Goal: Transaction & Acquisition: Obtain resource

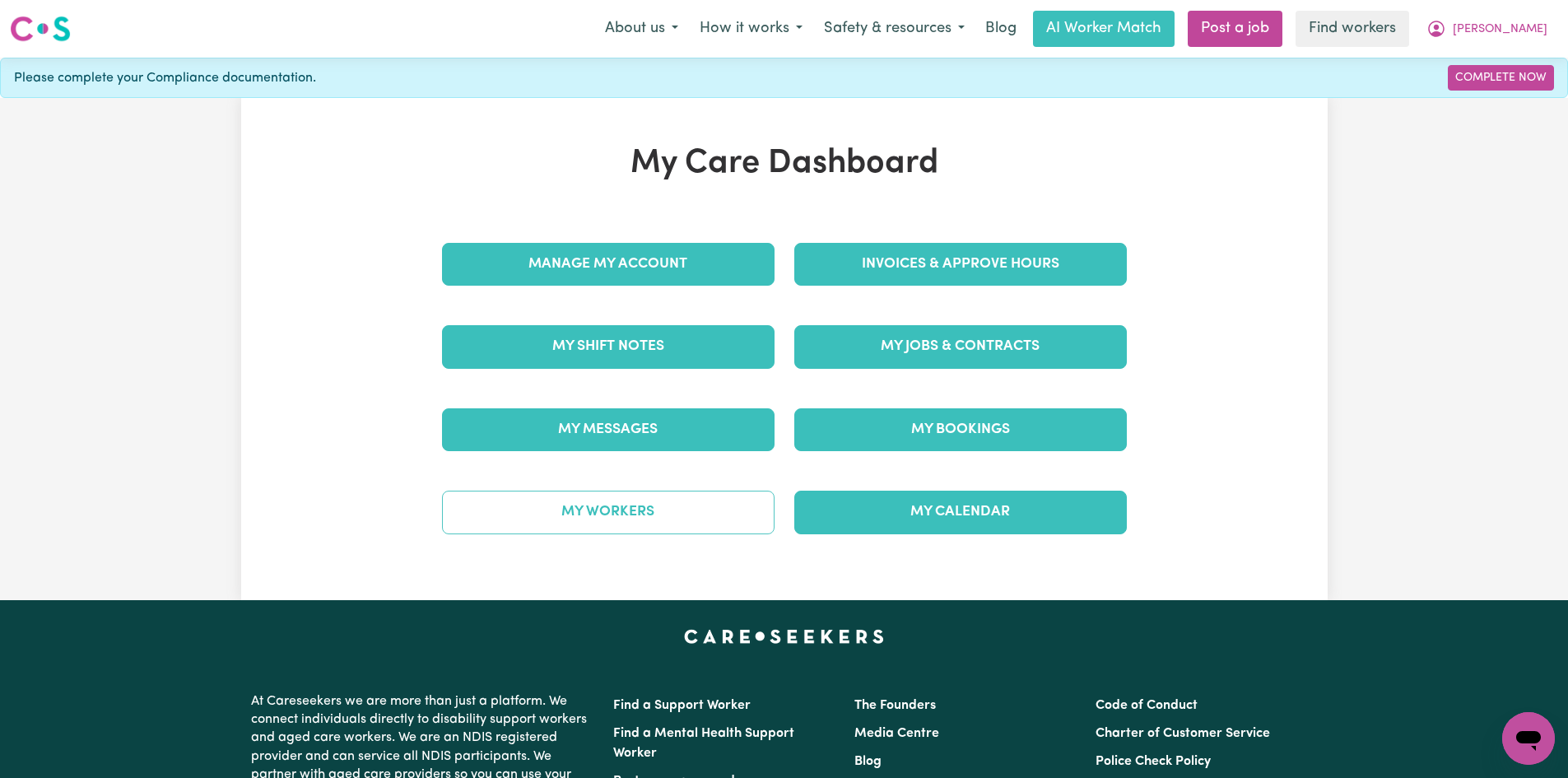
click at [676, 507] on link "My Workers" at bounding box center [608, 511] width 333 height 43
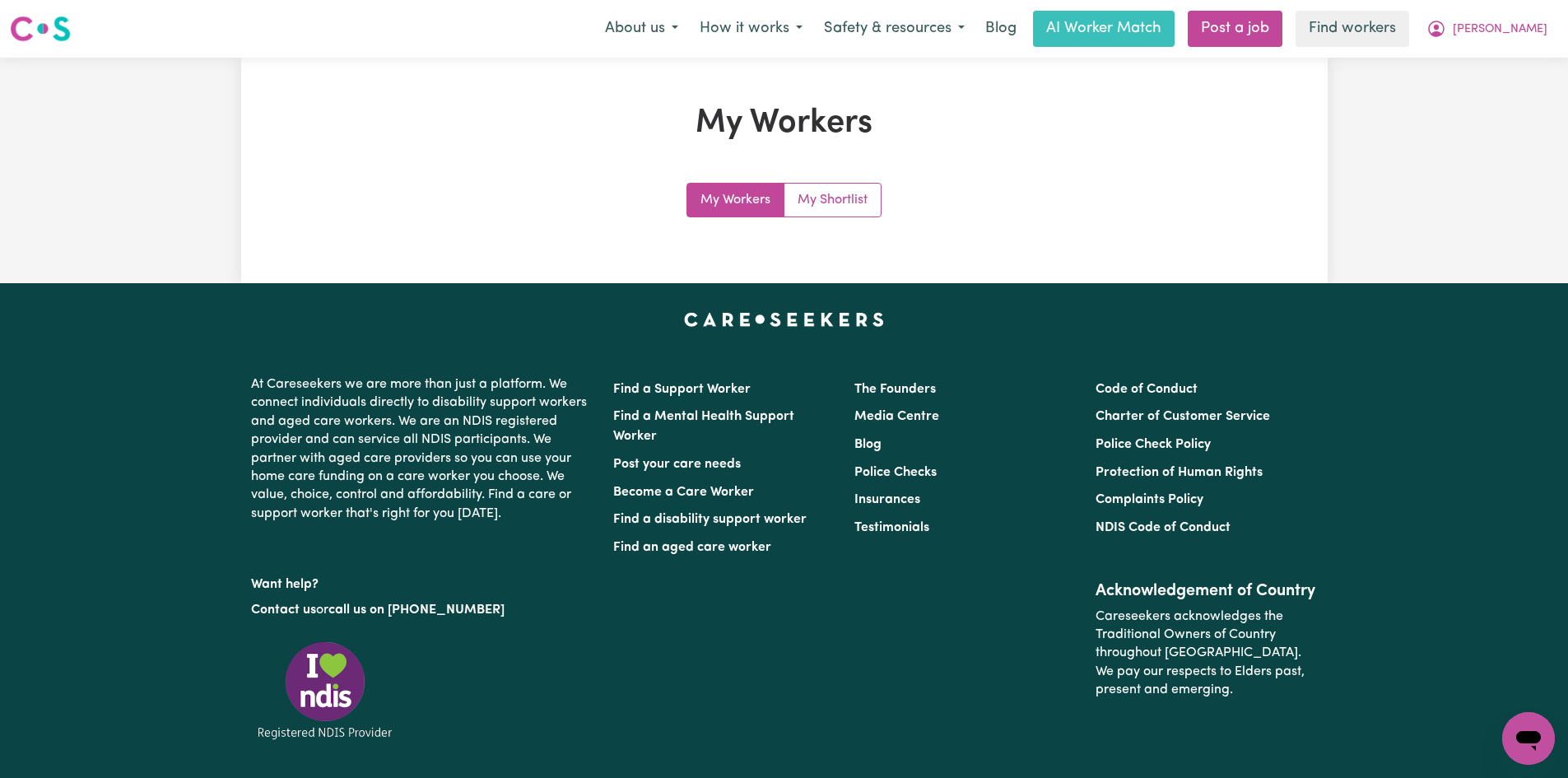
click at [718, 202] on link "My Workers" at bounding box center [736, 200] width 97 height 33
click at [1410, 22] on link "Find workers" at bounding box center [1353, 28] width 114 height 36
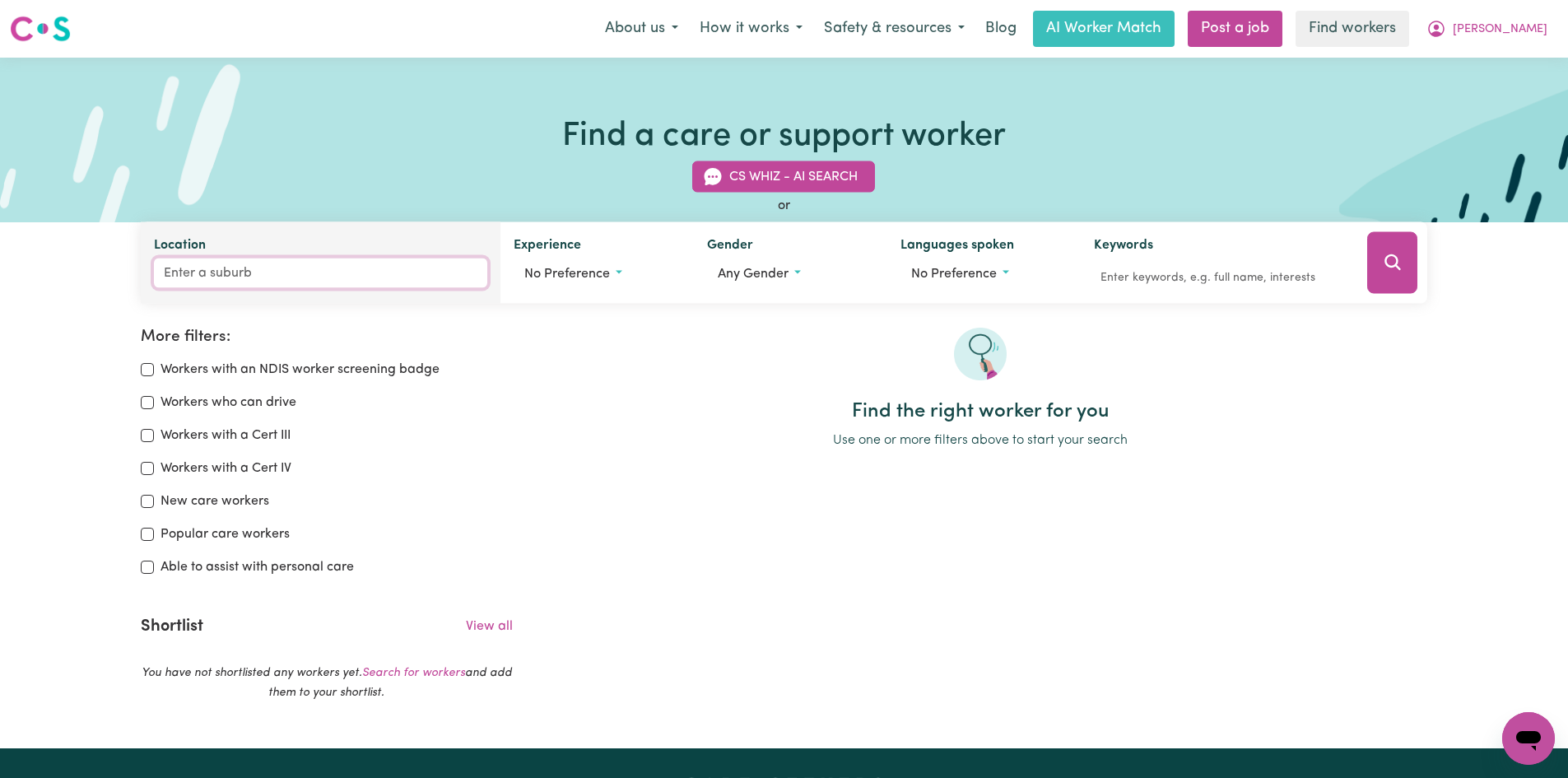
click at [296, 284] on input "Location" at bounding box center [321, 272] width 334 height 29
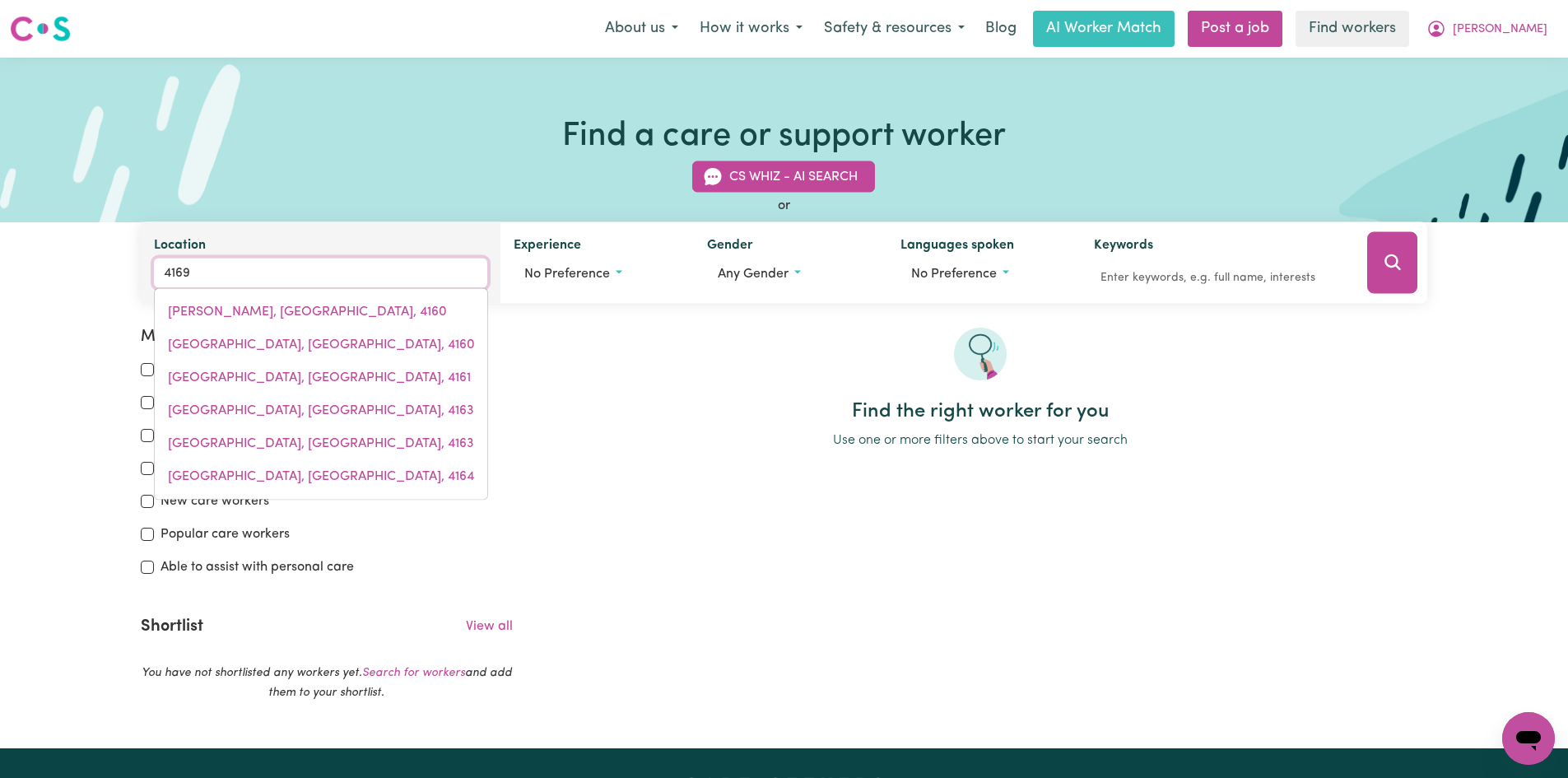
click at [294, 270] on input "4169" at bounding box center [321, 272] width 334 height 29
type input "east [GEOGRAPHIC_DATA]"
type input "[GEOGRAPHIC_DATA], [GEOGRAPHIC_DATA], 4169"
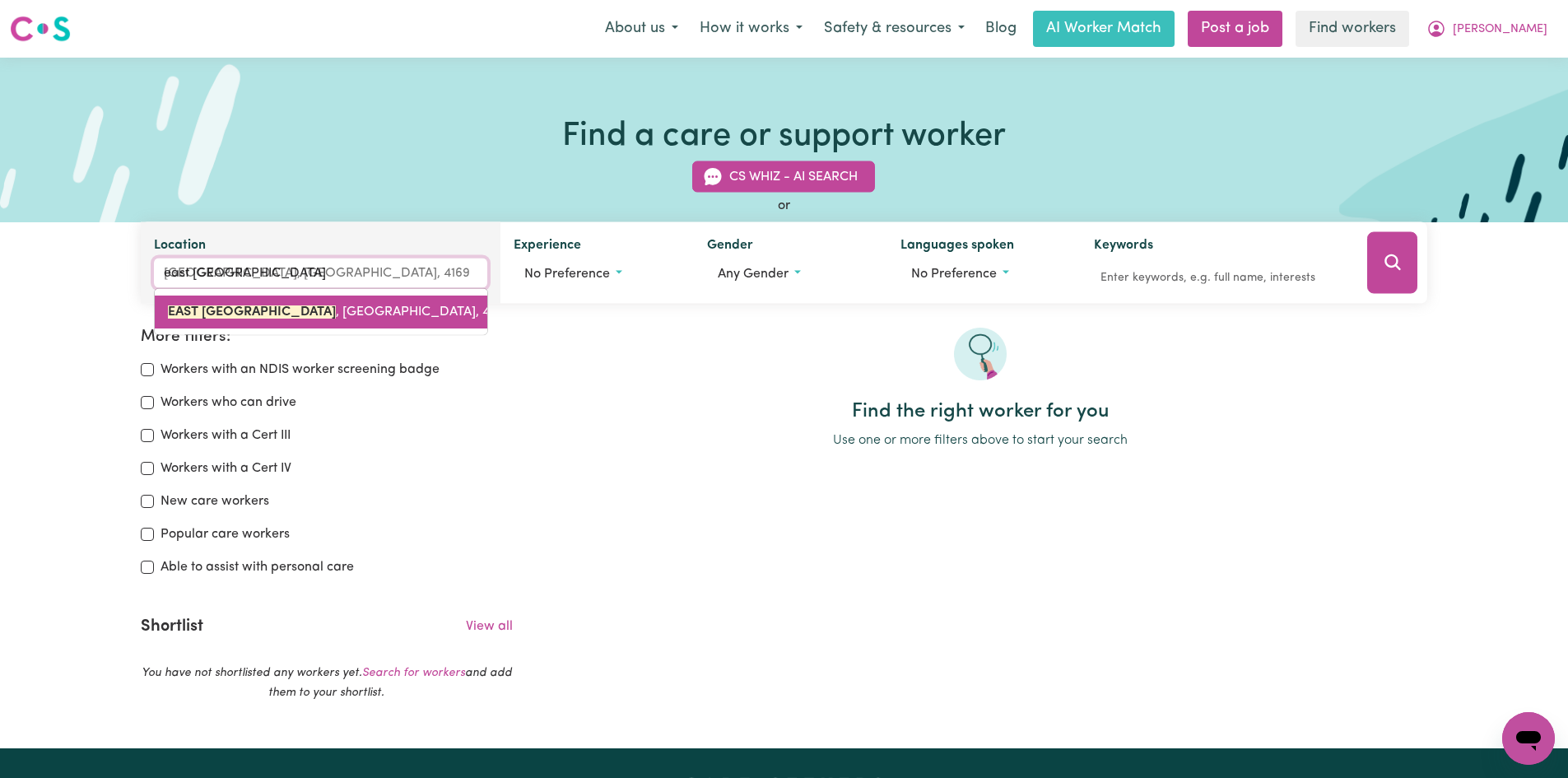
click at [261, 323] on link "[GEOGRAPHIC_DATA] , [GEOGRAPHIC_DATA], 4169" at bounding box center [321, 312] width 333 height 33
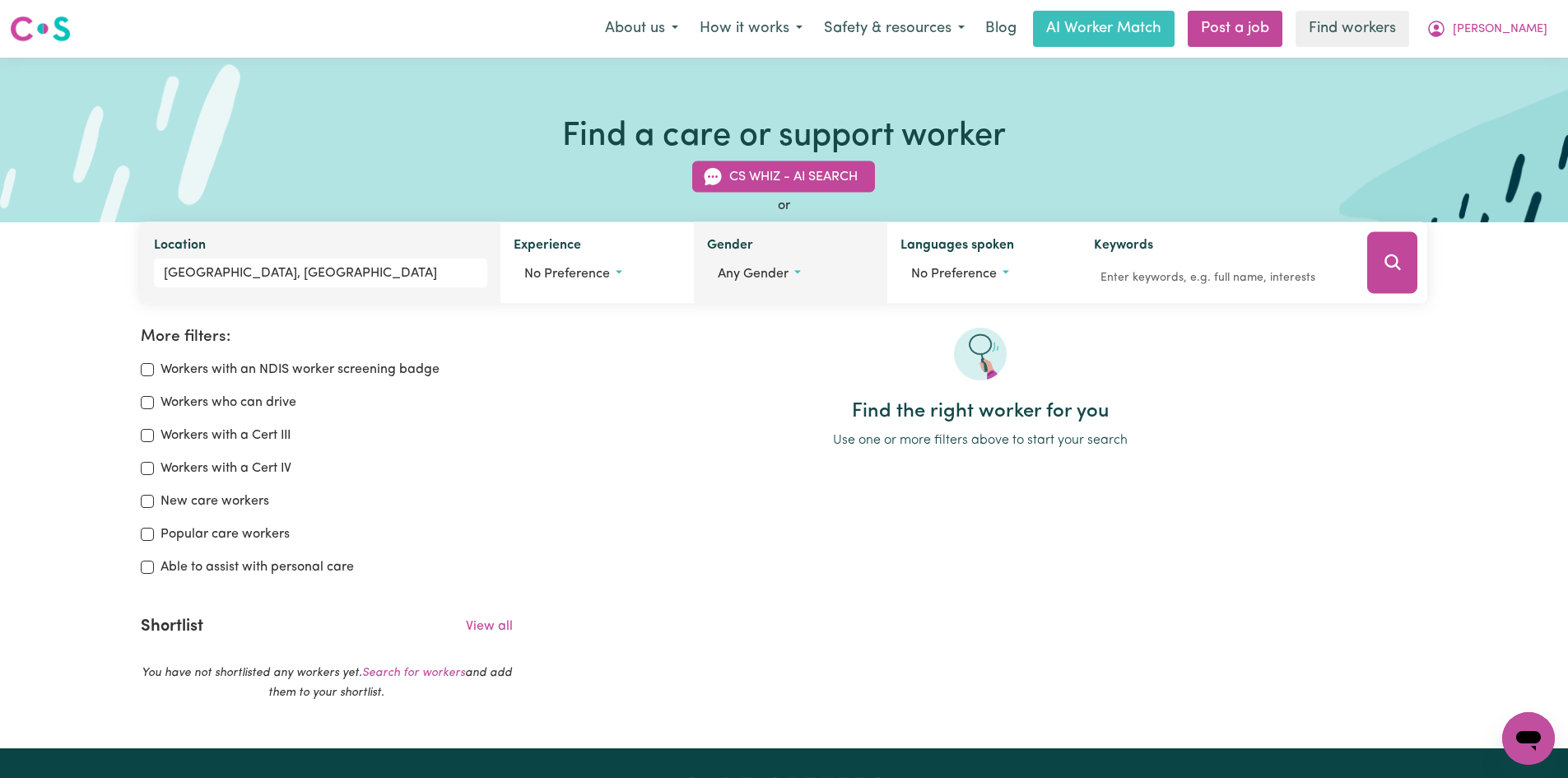
click at [770, 270] on span "Any gender" at bounding box center [753, 274] width 71 height 13
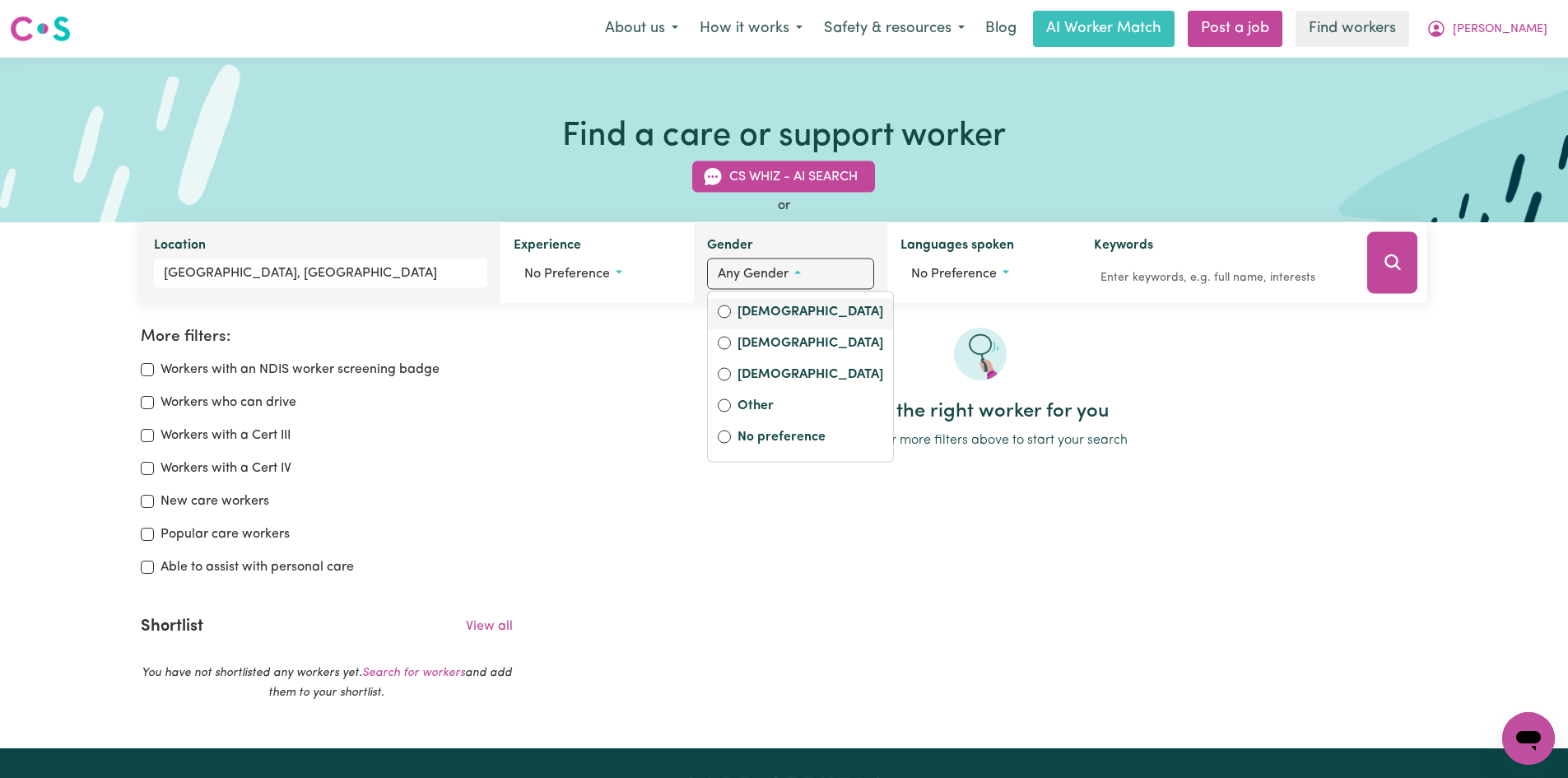
click at [755, 314] on label "[DEMOGRAPHIC_DATA]" at bounding box center [811, 313] width 146 height 23
click at [731, 314] on input "[DEMOGRAPHIC_DATA]" at bounding box center [725, 312] width 13 height 13
radio input "true"
click at [1401, 274] on button "Search" at bounding box center [1393, 263] width 49 height 62
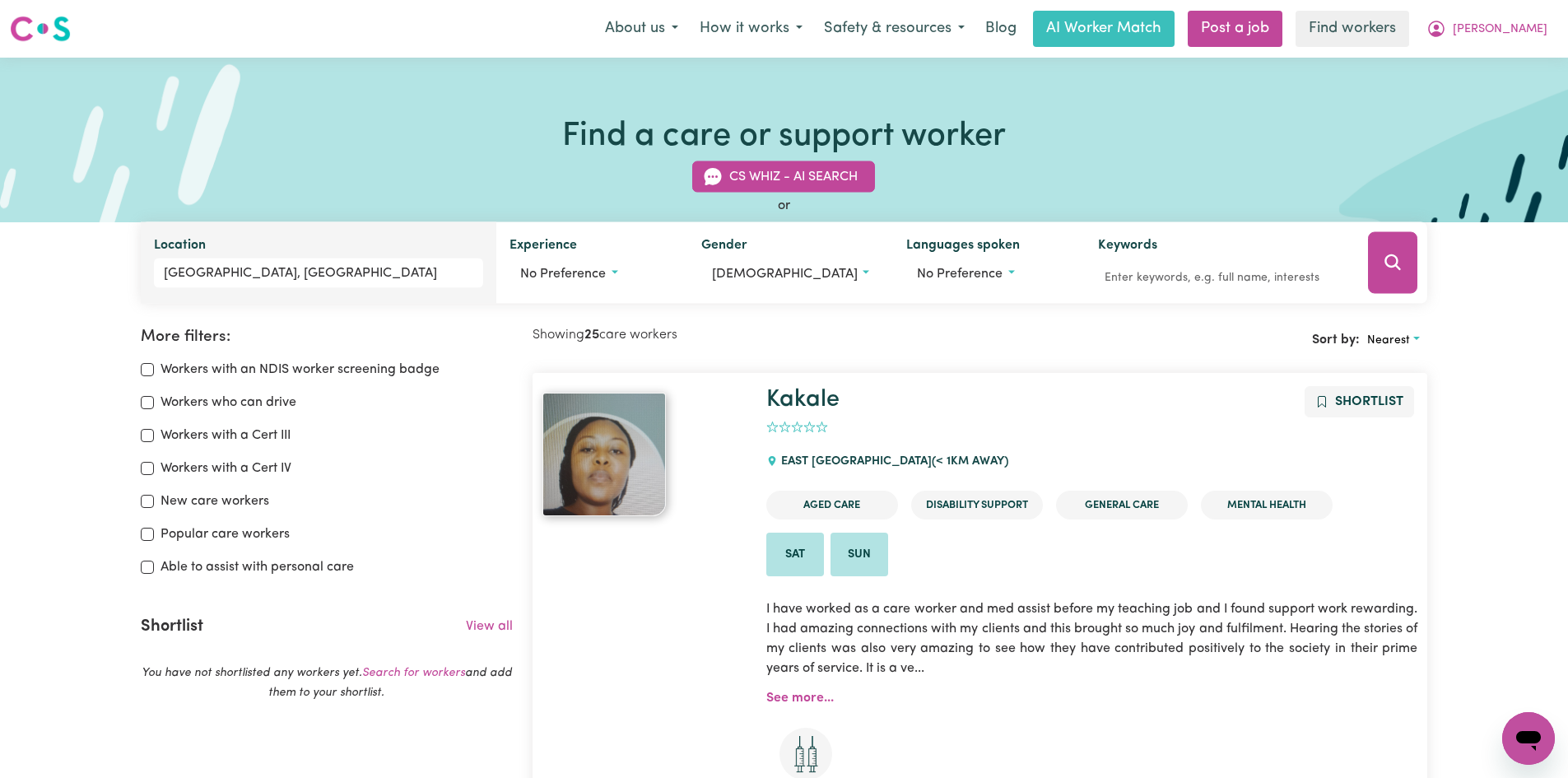
click at [932, 467] on span "(< 1km away)" at bounding box center [969, 461] width 77 height 12
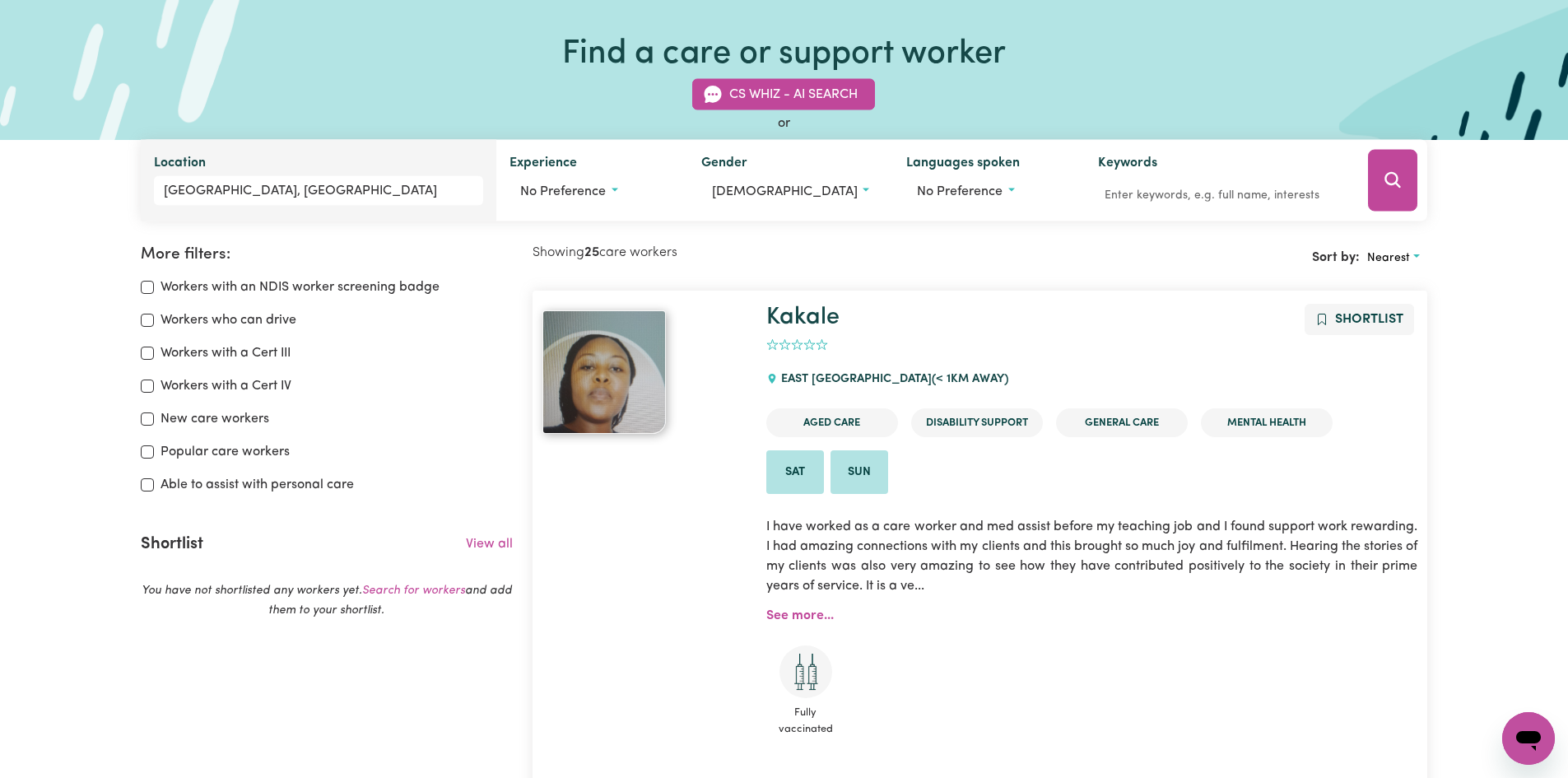
drag, startPoint x: 987, startPoint y: 371, endPoint x: 742, endPoint y: 300, distance: 255.1
click at [731, 293] on article "Kakale Shortlist 0 [GEOGRAPHIC_DATA] (< 1km away) Aged Care Disability Support …" at bounding box center [979, 549] width 895 height 519
click at [931, 331] on h1 "Kakale" at bounding box center [1092, 318] width 651 height 28
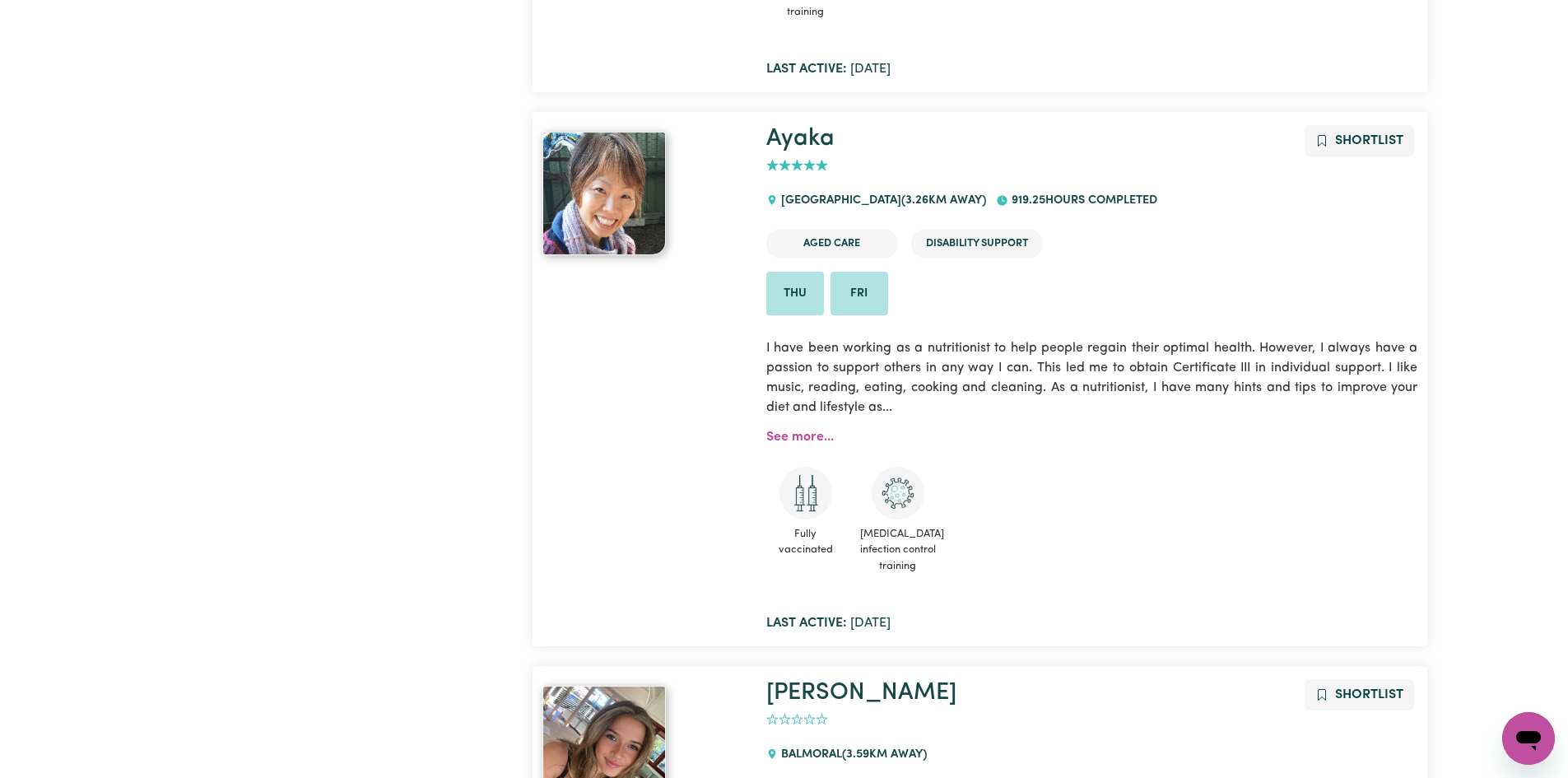
scroll to position [4363, 0]
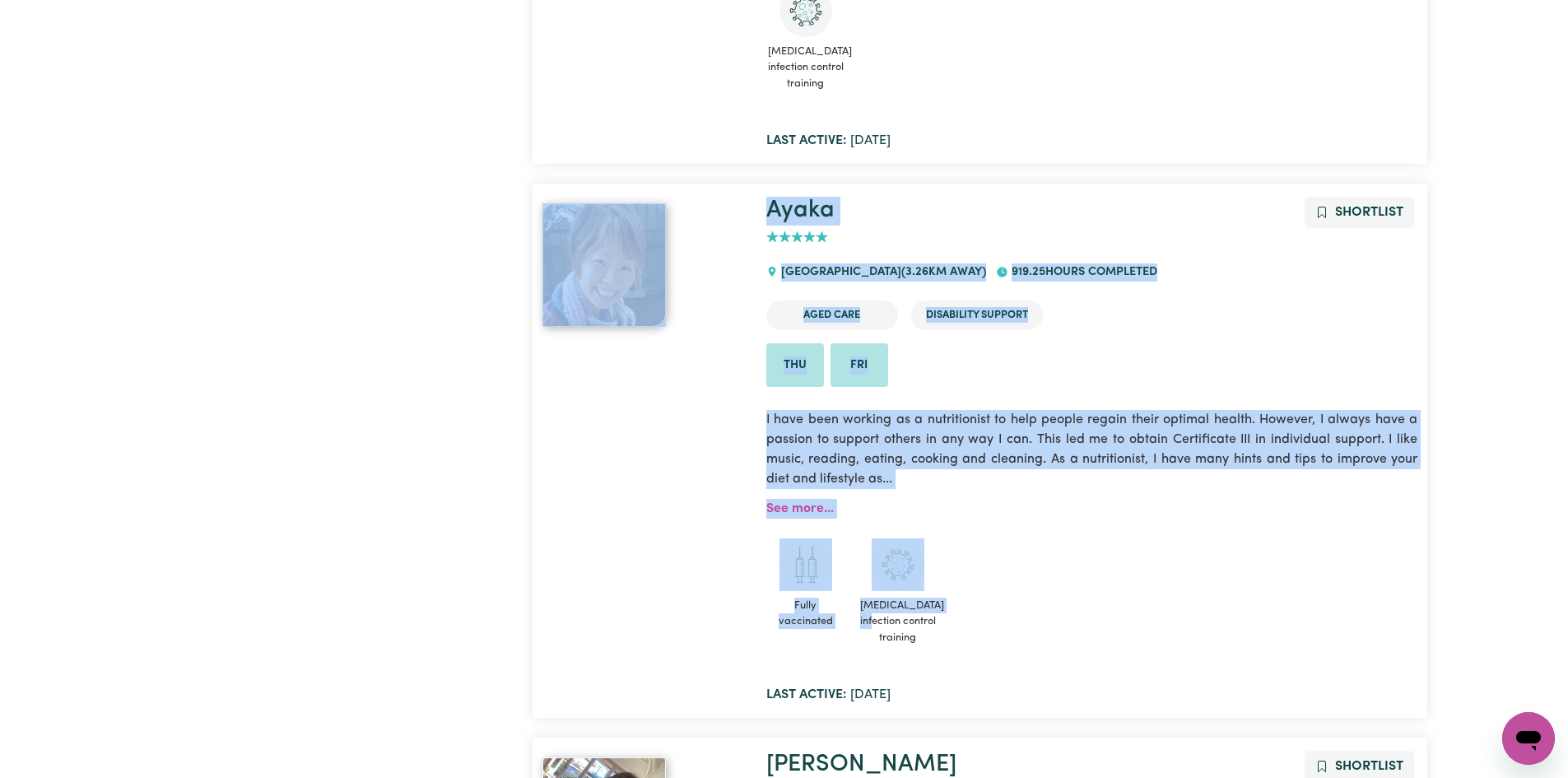
drag, startPoint x: 826, startPoint y: 240, endPoint x: 997, endPoint y: 633, distance: 428.6
click at [997, 631] on article "Ayaka Shortlist 5 [GEOGRAPHIC_DATA] ( 3.26 km away) 919.25 hours completed Aged…" at bounding box center [979, 451] width 895 height 534
click at [997, 633] on ul "Fully vaccinated [MEDICAL_DATA] infection control training" at bounding box center [1092, 596] width 651 height 114
drag, startPoint x: 876, startPoint y: 542, endPoint x: 763, endPoint y: 198, distance: 362.1
click at [748, 194] on article "Ayaka Shortlist 5 [GEOGRAPHIC_DATA] ( 3.26 km away) 919.25 hours completed Aged…" at bounding box center [979, 451] width 895 height 534
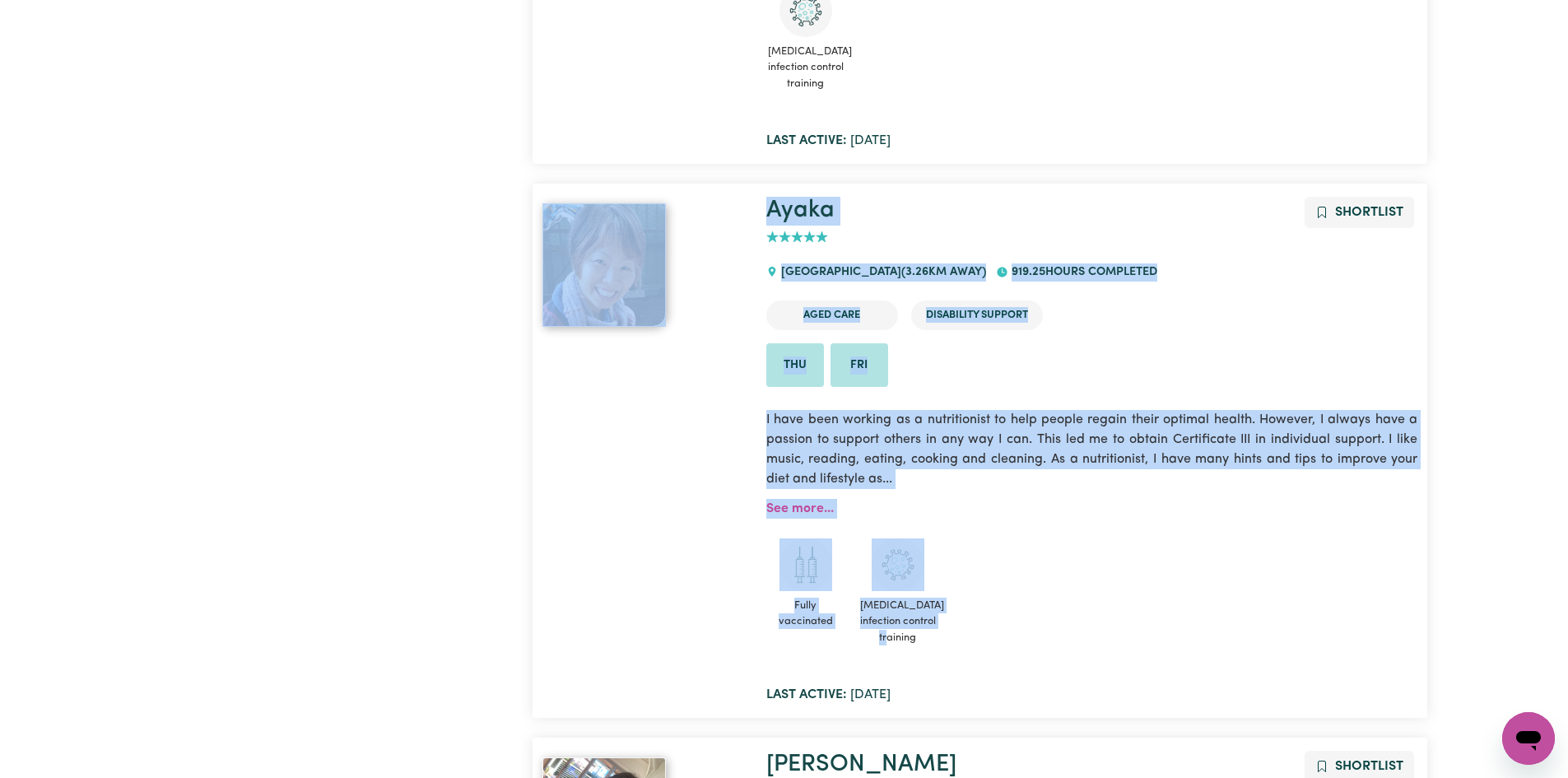
click at [1087, 298] on ul "Aged Care Disability Support" at bounding box center [1092, 315] width 651 height 42
drag, startPoint x: 834, startPoint y: 225, endPoint x: 674, endPoint y: 196, distance: 162.6
click at [674, 196] on div "Ayaka Shortlist 5 [GEOGRAPHIC_DATA] ( 3.26 km away) 919.25 hours completed Aged…" at bounding box center [979, 450] width 895 height 508
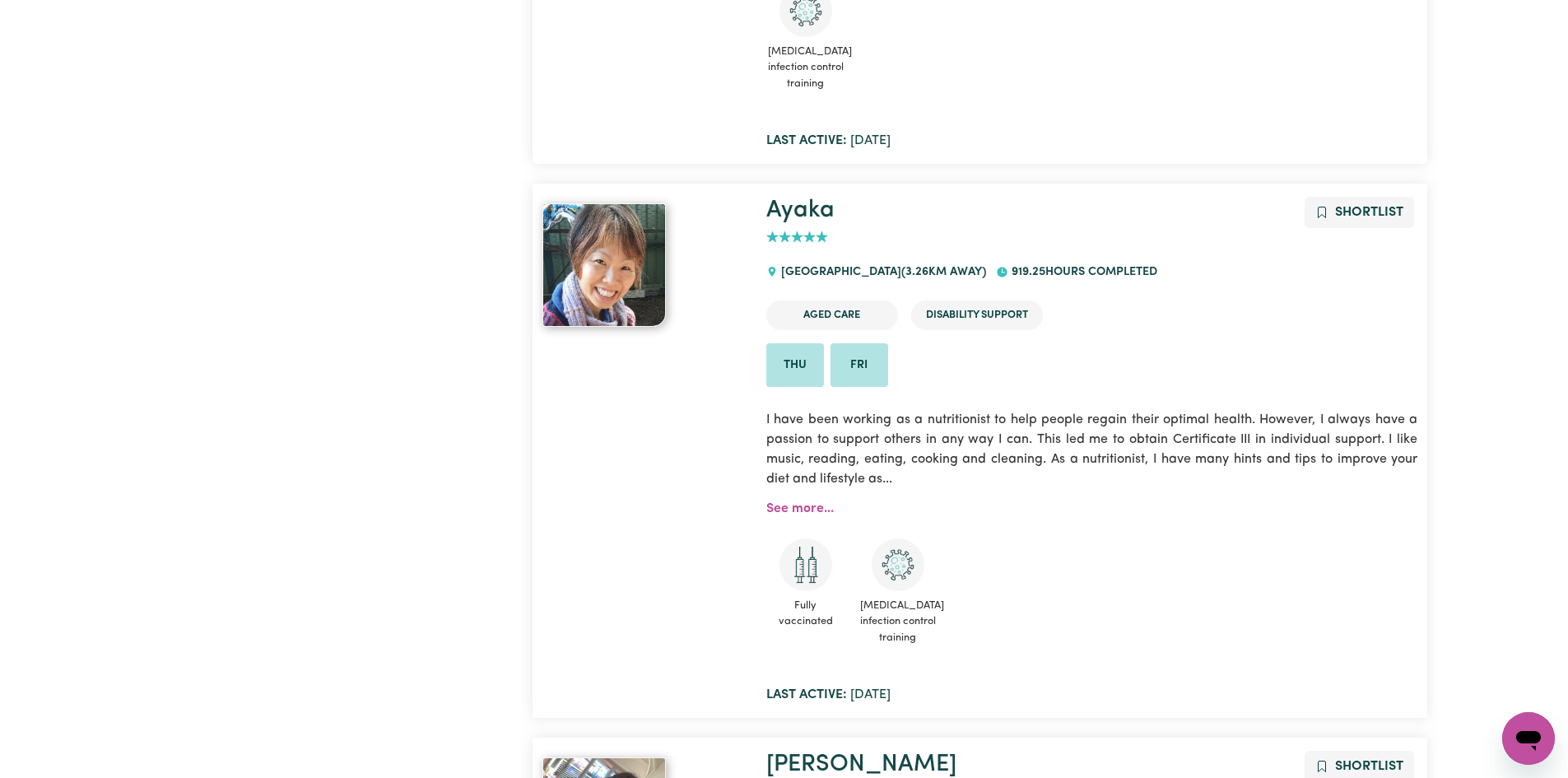
click at [1193, 520] on div "Fully vaccinated [MEDICAL_DATA] infection control training" at bounding box center [1092, 592] width 651 height 146
click at [805, 240] on icon "add rating by typing an integer from 0 to 5 or pressing arrow keys" at bounding box center [809, 236] width 12 height 12
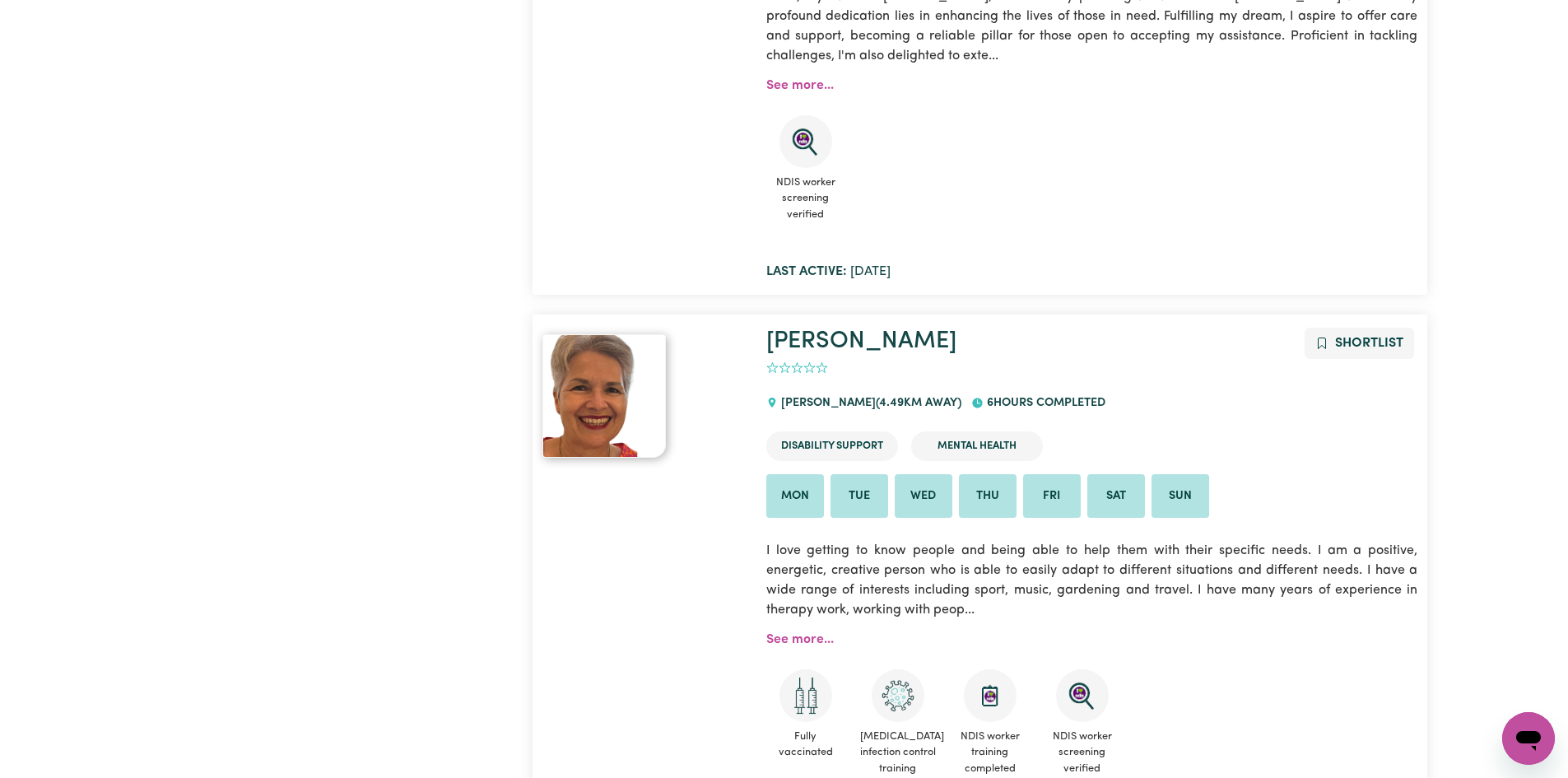
scroll to position [5681, 0]
